Goal: Task Accomplishment & Management: Use online tool/utility

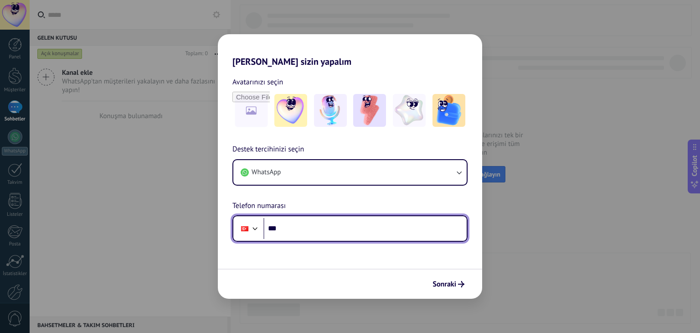
click at [320, 228] on input "***" at bounding box center [364, 228] width 203 height 21
type input "**********"
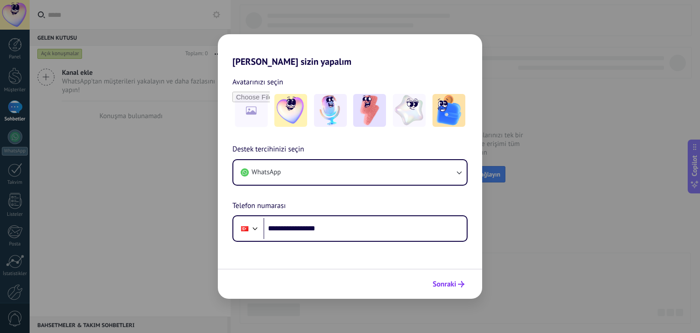
click at [445, 287] on span "Sonraki" at bounding box center [444, 284] width 24 height 6
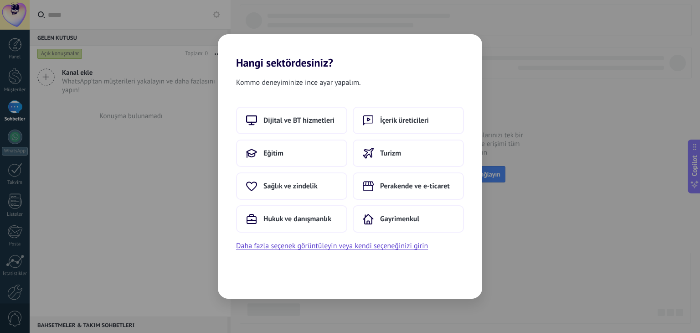
click at [578, 142] on div "Hangi sektördesiniz? Kommo deneyiminize ince ayar yapalım. Dijital ve BT hizmet…" at bounding box center [350, 166] width 700 height 333
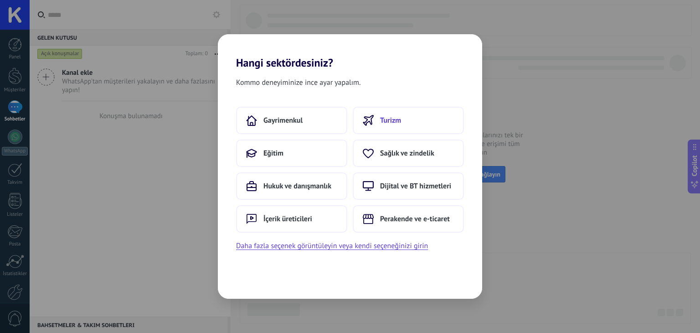
click at [397, 115] on button "Turizm" at bounding box center [408, 120] width 111 height 27
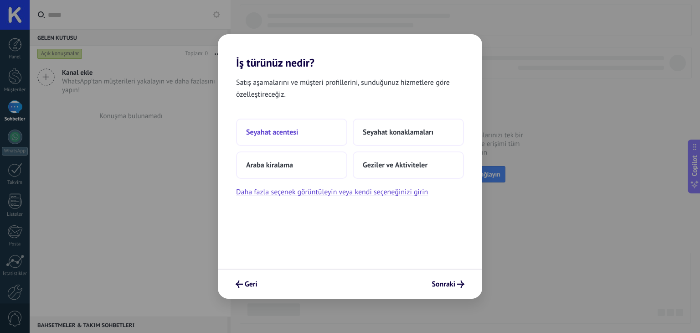
click at [313, 128] on button "Seyahat acentesi" at bounding box center [291, 131] width 111 height 27
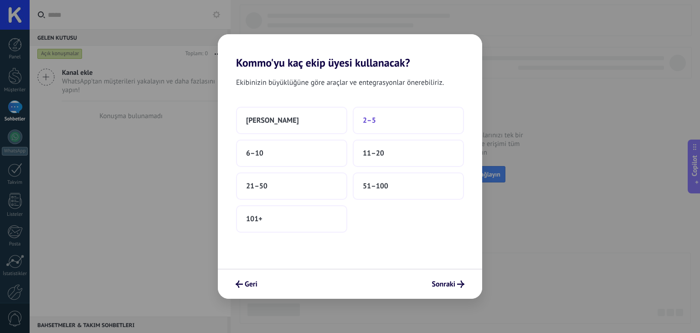
click at [364, 119] on span "2–5" at bounding box center [369, 120] width 13 height 9
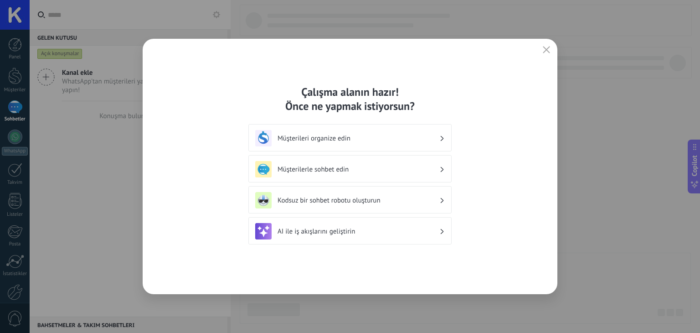
click at [363, 170] on h3 "Müşterilerle sohbet edin" at bounding box center [358, 169] width 162 height 9
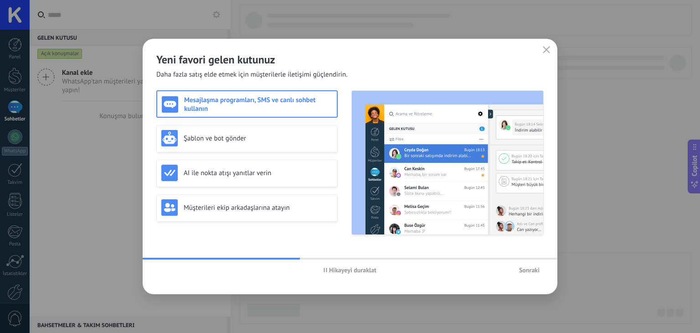
click at [527, 268] on span "Sonraki" at bounding box center [529, 270] width 21 height 6
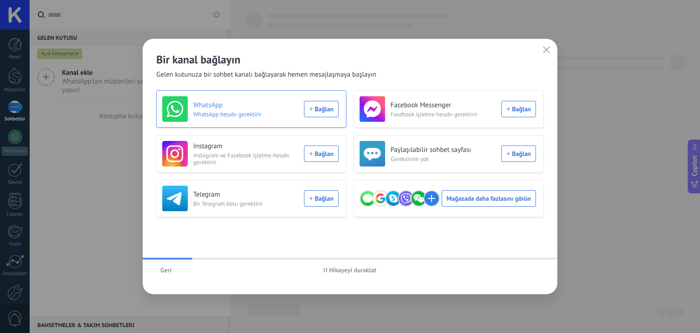
click at [331, 110] on div "WhatsApp WhatsApp hesabı gerektirir Bağlan" at bounding box center [250, 109] width 176 height 26
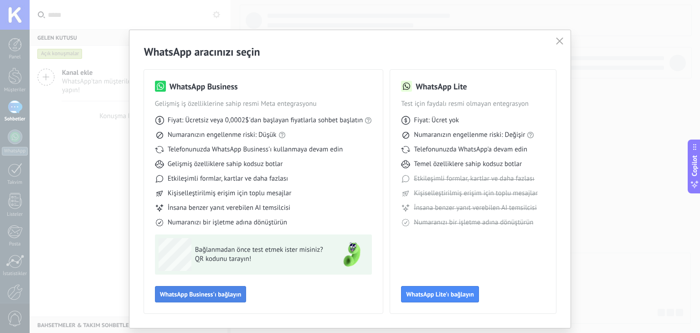
click at [218, 289] on button "WhatsApp Business'ı bağlayın" at bounding box center [201, 294] width 92 height 16
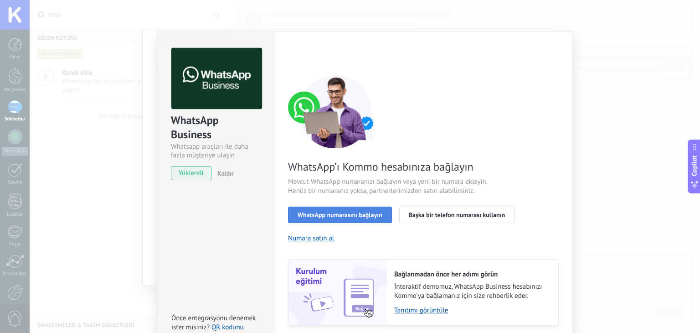
click at [375, 216] on span "WhatsApp numarasını bağlayın" at bounding box center [340, 214] width 85 height 6
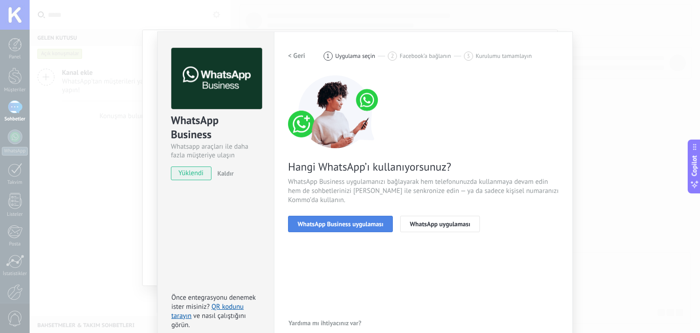
click at [364, 221] on span "WhatsApp Business uygulaması" at bounding box center [341, 224] width 86 height 6
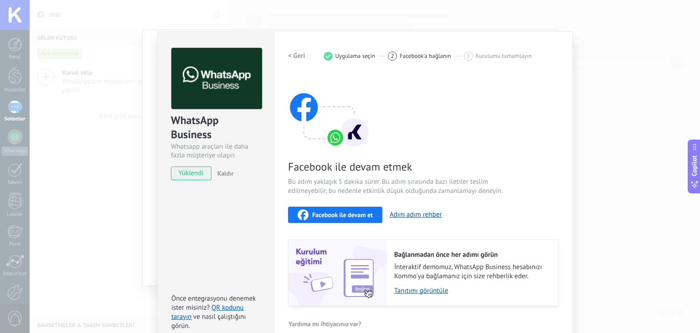
click at [299, 56] on h2 "< Geri" at bounding box center [296, 55] width 17 height 9
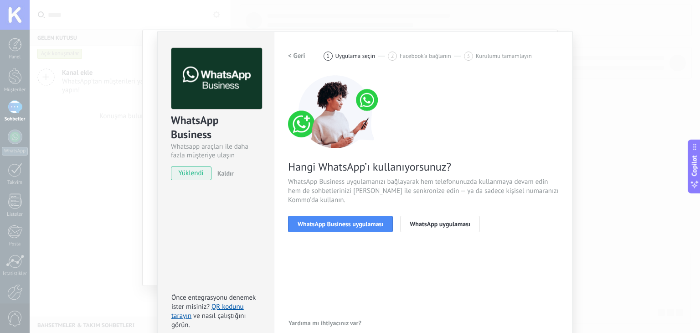
click at [299, 56] on h2 "< Geri" at bounding box center [296, 55] width 17 height 9
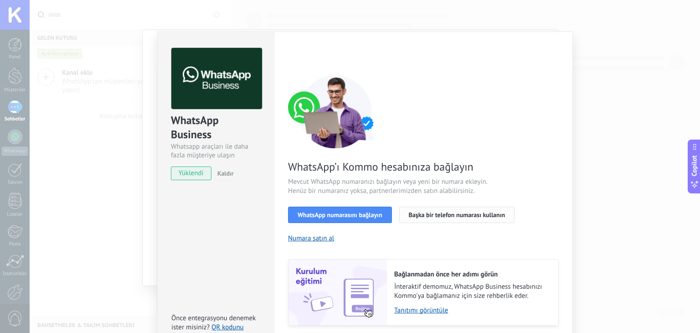
click at [415, 215] on span "Başka bir telefon numarası kullanın" at bounding box center [457, 214] width 97 height 6
click at [335, 216] on span "WhatsApp numarasını bağlayın" at bounding box center [340, 214] width 85 height 6
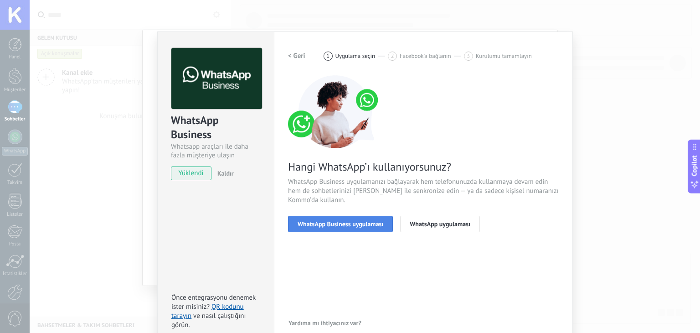
click at [375, 226] on span "WhatsApp Business uygulaması" at bounding box center [341, 224] width 86 height 6
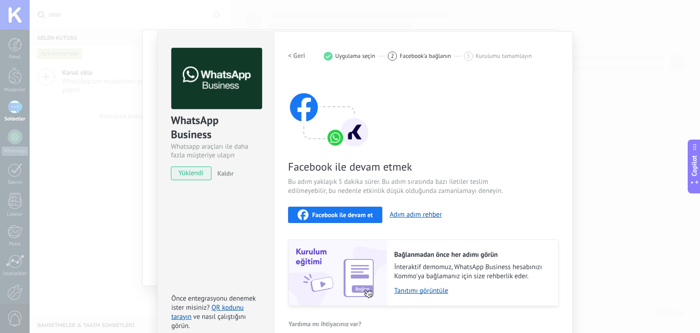
click at [368, 220] on button "Facebook ile devam et" at bounding box center [335, 214] width 94 height 16
click at [587, 58] on div "WhatsApp Business Whatsapp araçları ile daha fazla müşteriye ulaşın yüklendi Ka…" at bounding box center [365, 166] width 670 height 333
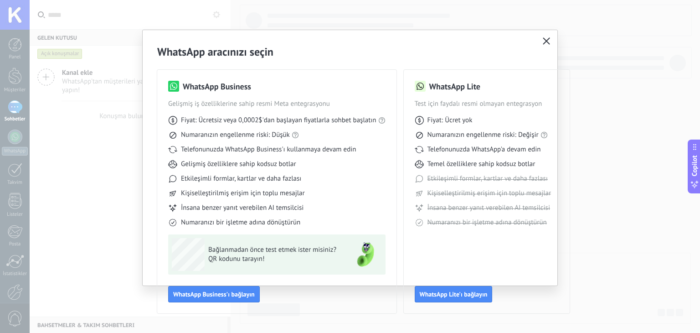
click at [394, 180] on div "WhatsApp Business Gelişmiş iş özelliklerine sahip resmi Meta entegrasyonu Fiyat…" at bounding box center [276, 191] width 239 height 243
click at [549, 41] on icon "button" at bounding box center [546, 40] width 7 height 7
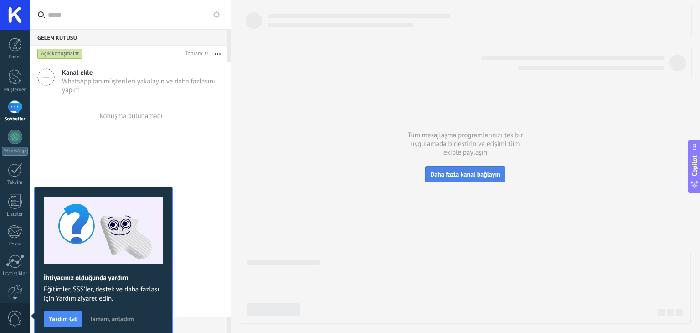
click at [457, 174] on span "Daha fazla kanal bağlayın" at bounding box center [465, 174] width 70 height 8
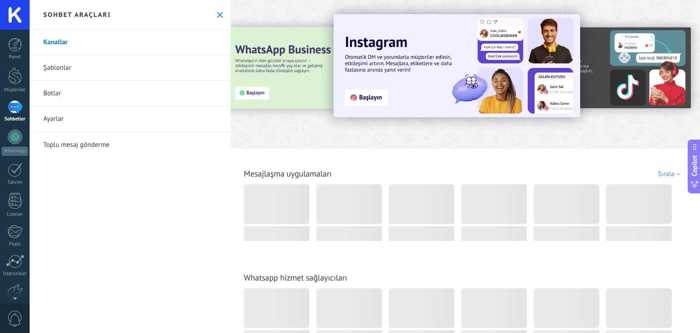
click at [217, 12] on icon at bounding box center [220, 15] width 6 height 6
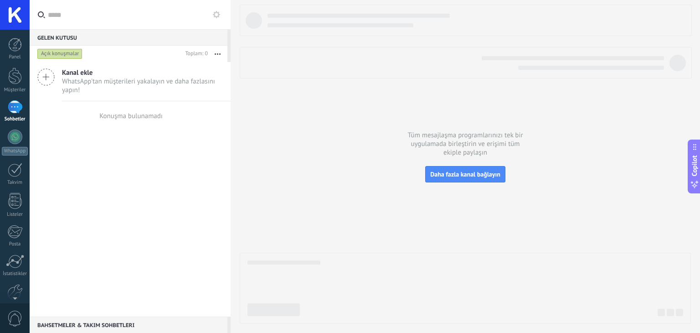
click at [72, 76] on span "Kanal ekle" at bounding box center [142, 72] width 161 height 9
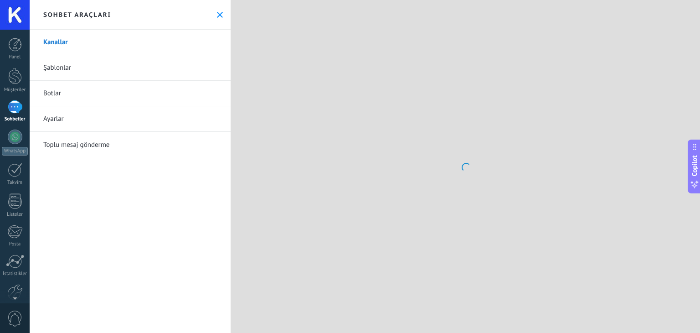
click at [60, 68] on link "Şablonlar" at bounding box center [130, 68] width 201 height 26
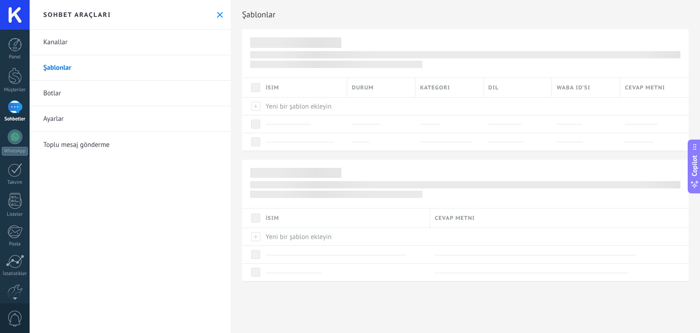
click at [82, 47] on link "Kanallar" at bounding box center [130, 43] width 201 height 26
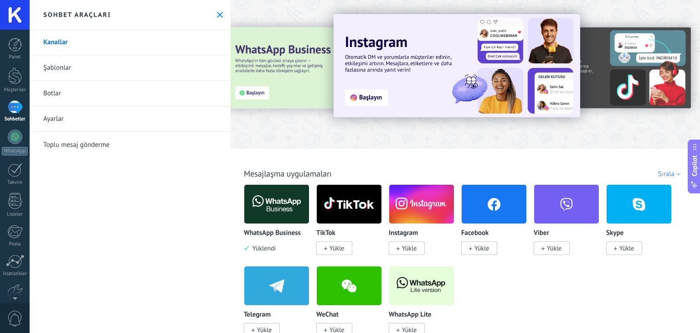
click at [284, 204] on img at bounding box center [276, 204] width 65 height 44
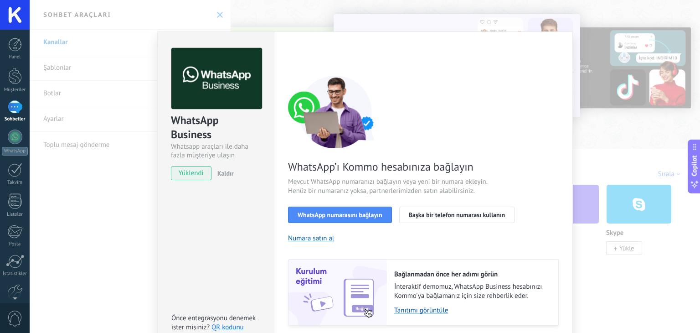
click at [625, 55] on div "WhatsApp Business Whatsapp araçları ile daha fazla müşteriye ulaşın yüklendi Ka…" at bounding box center [365, 166] width 670 height 333
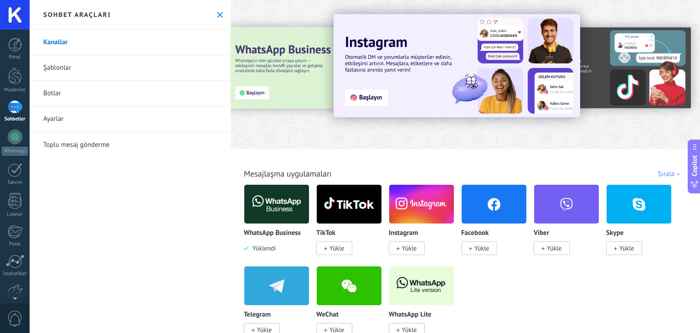
click at [333, 247] on span "Yükle" at bounding box center [336, 248] width 15 height 8
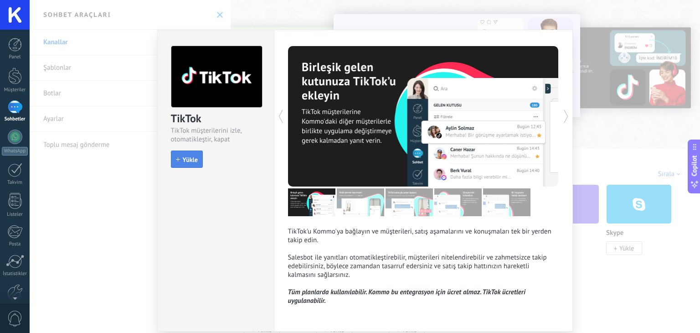
click at [187, 158] on span "Yükle" at bounding box center [190, 159] width 15 height 6
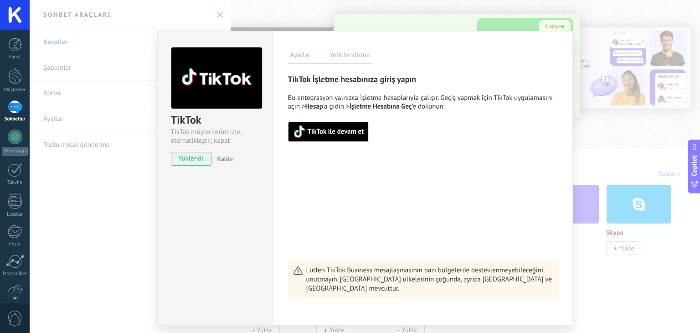
click at [586, 45] on div "TikTok TikTok müşterilerini izle, otomatikleştir, kapat yüklendi Kaldır Ayarlar…" at bounding box center [365, 166] width 670 height 333
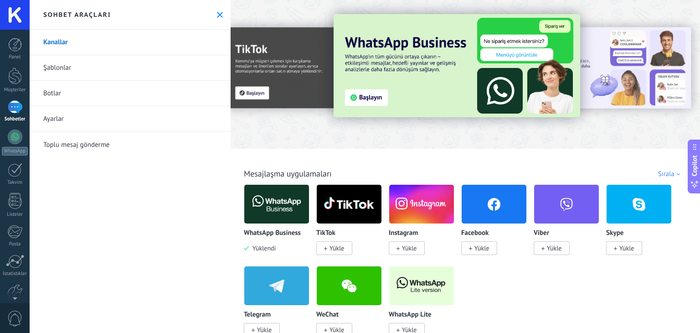
click at [272, 213] on img at bounding box center [276, 204] width 65 height 44
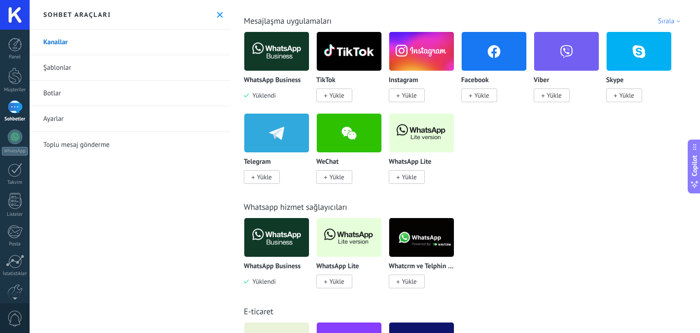
scroll to position [137, 0]
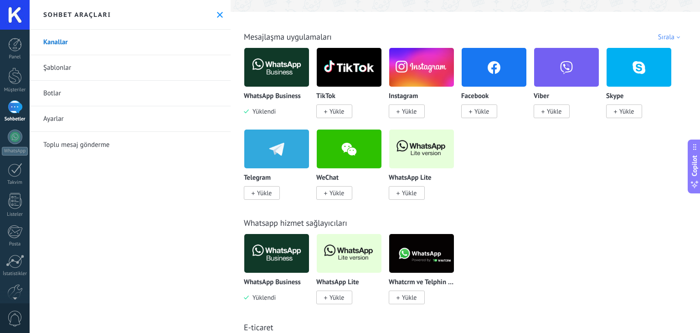
click at [283, 66] on img at bounding box center [276, 67] width 65 height 44
click at [267, 112] on span "Yüklendi" at bounding box center [262, 111] width 27 height 8
click at [288, 46] on div "Mesajlaşma uygulamaları WhatsApp Business Yüklendi TikTok Yükle Instagram Yükle…" at bounding box center [465, 106] width 464 height 186
click at [283, 65] on img at bounding box center [276, 67] width 65 height 44
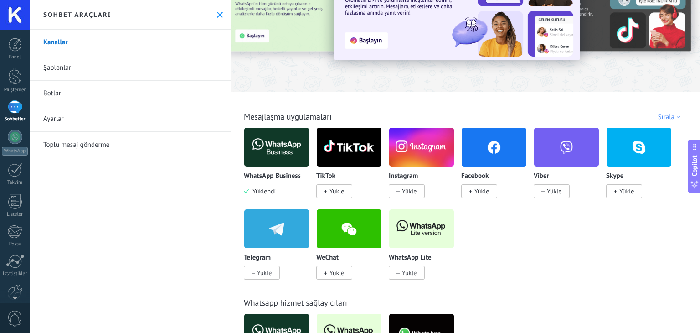
scroll to position [0, 0]
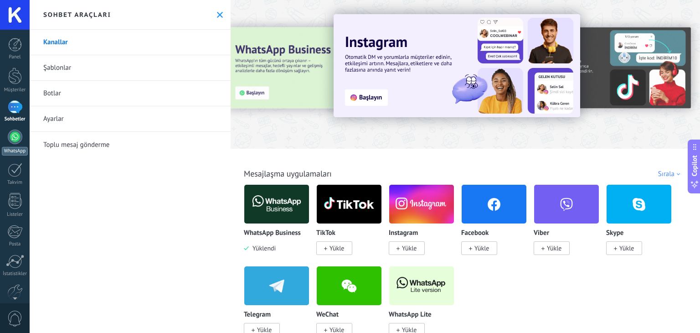
click at [15, 144] on div at bounding box center [15, 136] width 15 height 15
